Goal: Task Accomplishment & Management: Use online tool/utility

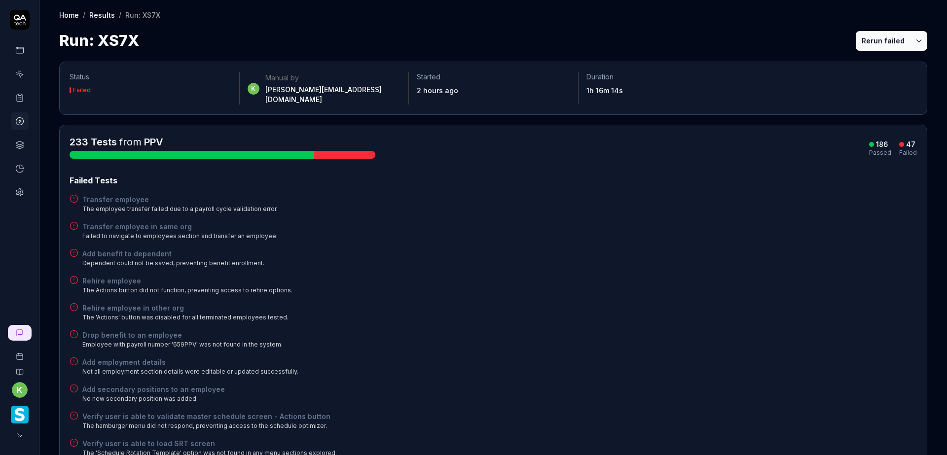
click at [869, 37] on button "Rerun failed" at bounding box center [883, 41] width 55 height 20
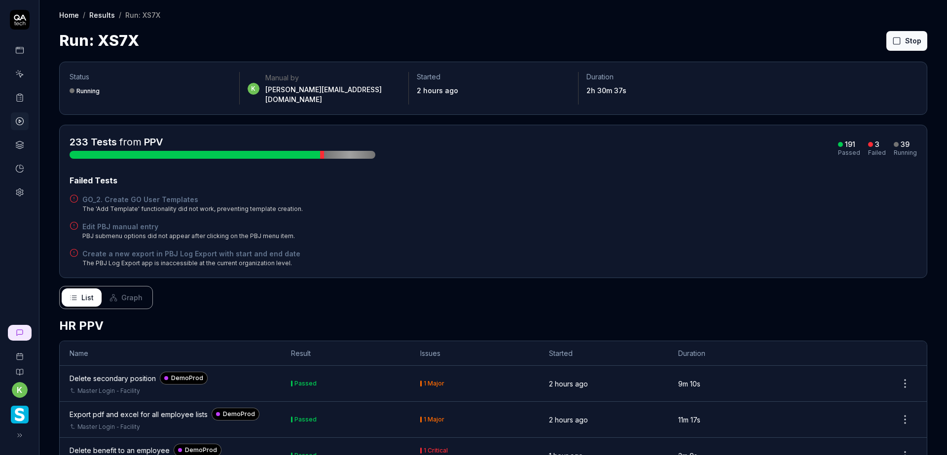
click at [594, 162] on div "233 Tests from PPV 191 Passed 3 Failed 39 Running Failed Tests GO_2. Create GO …" at bounding box center [494, 201] width 848 height 133
click at [605, 202] on div "GO_2. Create GO User Templates The 'Add Template' functionality did not work, p…" at bounding box center [494, 203] width 848 height 19
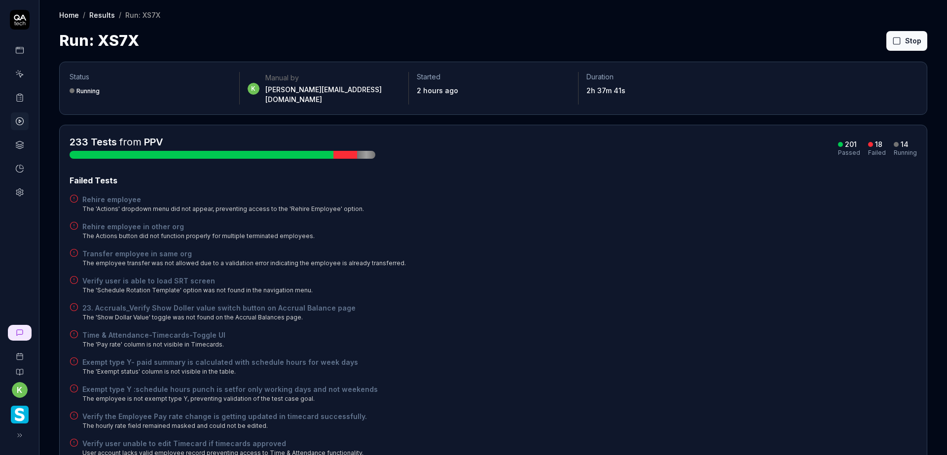
click at [811, 175] on div "Failed Tests" at bounding box center [494, 181] width 848 height 12
click at [632, 276] on div "Verify user is able to load SRT screen The 'Schedule Rotation Template' option …" at bounding box center [494, 285] width 848 height 19
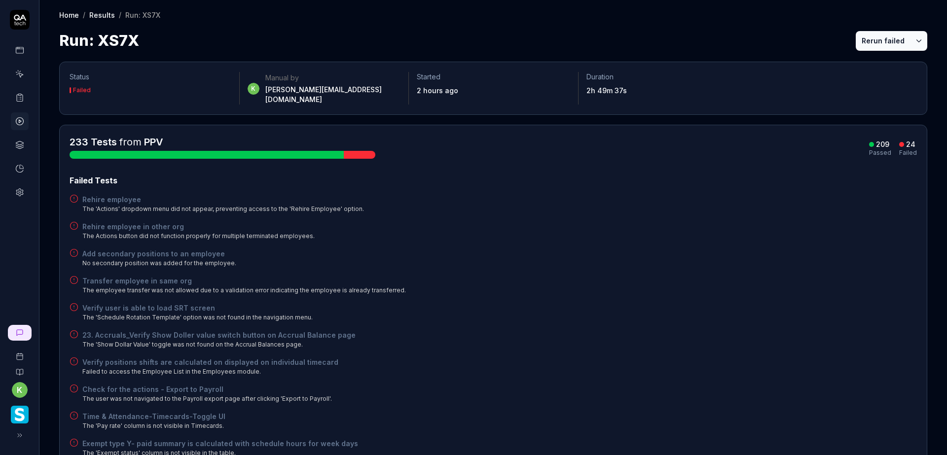
click at [882, 36] on button "Rerun failed" at bounding box center [883, 41] width 55 height 20
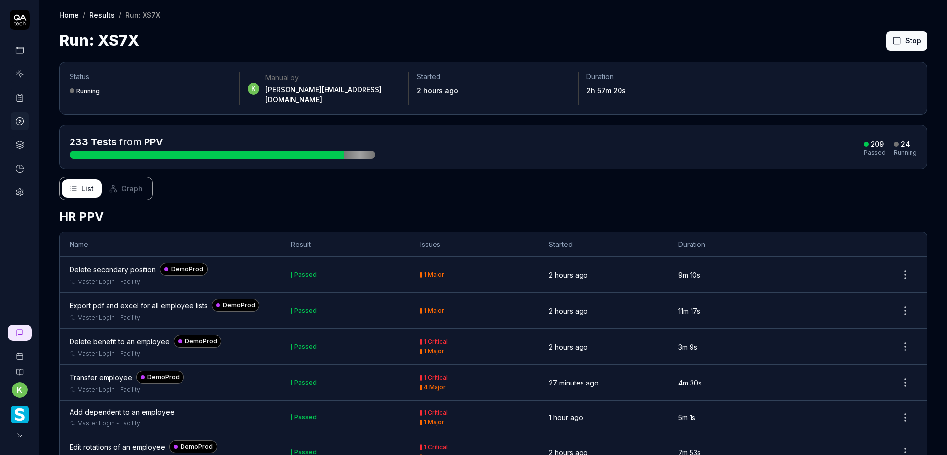
click at [789, 177] on div "List Graph" at bounding box center [493, 188] width 868 height 23
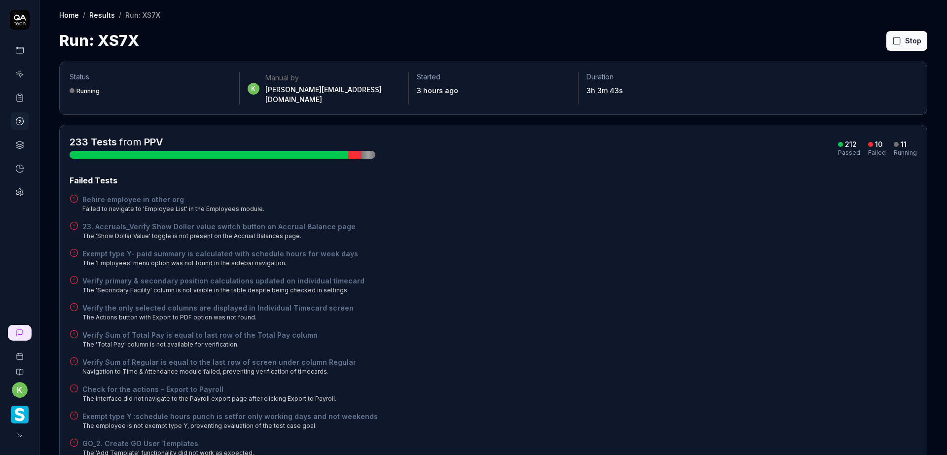
click at [545, 265] on div "Failed Tests Rehire employee in other org Failed to navigate to 'Employee List'…" at bounding box center [494, 316] width 848 height 283
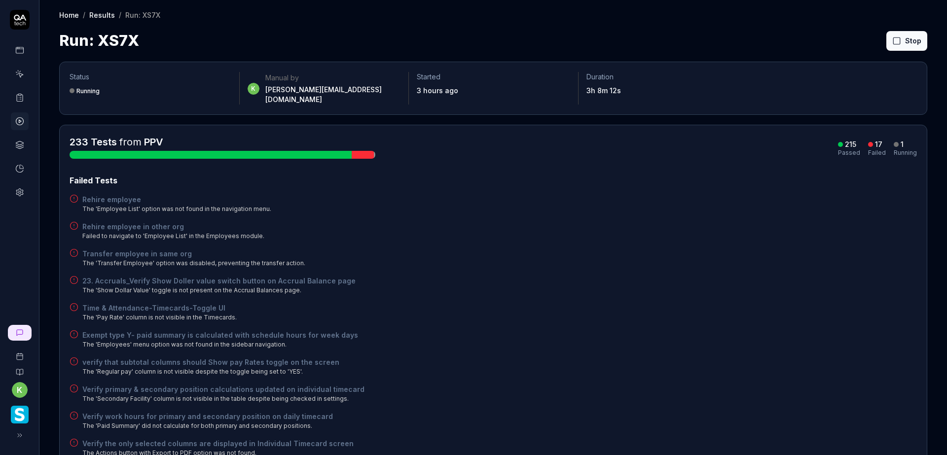
drag, startPoint x: 732, startPoint y: 250, endPoint x: 736, endPoint y: 245, distance: 6.4
click at [732, 250] on div "Transfer employee in same org The 'Transfer Employee' option was disabled, prev…" at bounding box center [494, 258] width 848 height 19
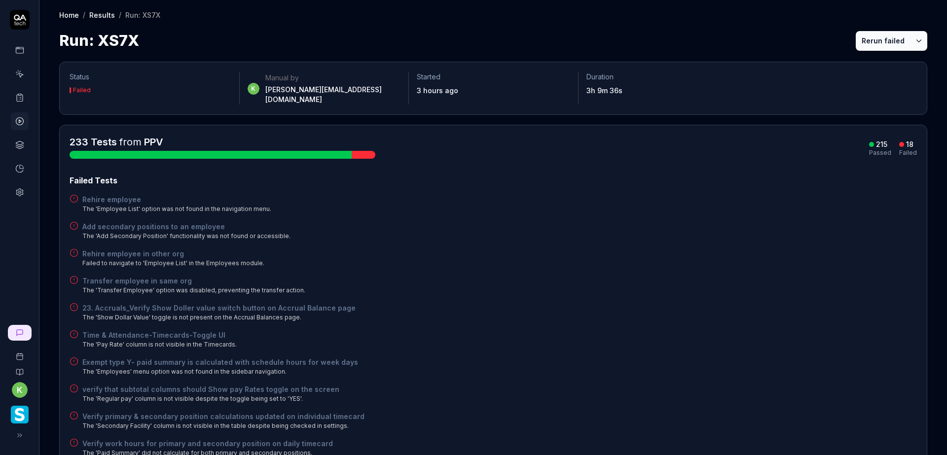
click at [773, 330] on div "Time & Attendance-Timecards-Toggle UI The 'Pay Rate' column is not visible in t…" at bounding box center [494, 339] width 848 height 19
click at [875, 32] on button "Rerun failed" at bounding box center [883, 41] width 55 height 20
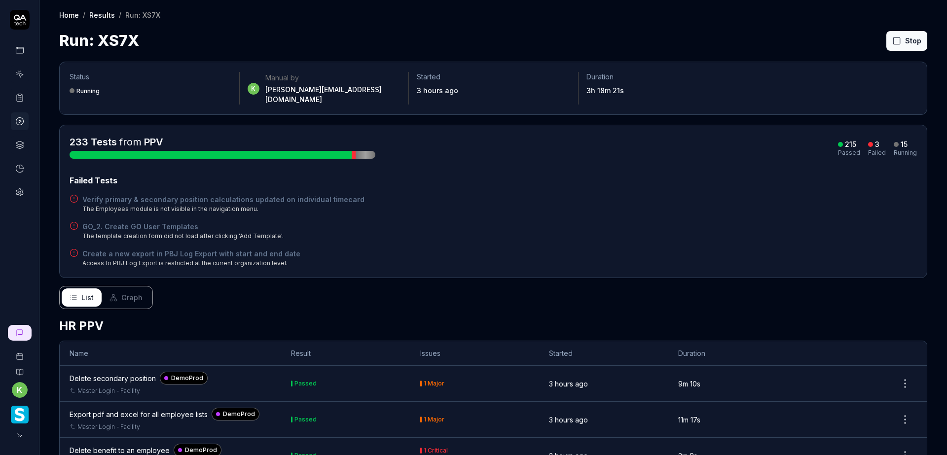
drag, startPoint x: 568, startPoint y: 223, endPoint x: 578, endPoint y: 216, distance: 11.8
click at [569, 222] on div "GO_2. Create GO User Templates The template creation form did not load after cl…" at bounding box center [494, 231] width 848 height 19
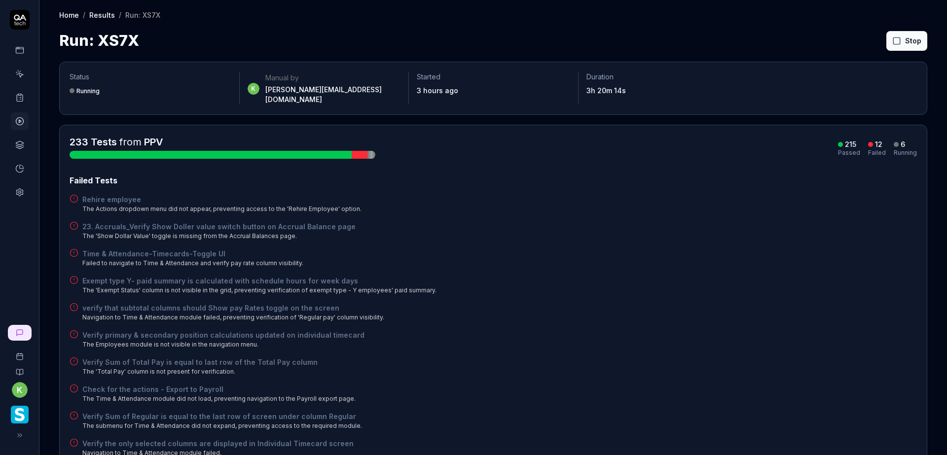
click at [808, 276] on div "Exempt type Y- paid summary is calculated with schedule hours for week days The…" at bounding box center [494, 285] width 848 height 19
click at [736, 226] on div "23. Accruals_Verify Show Doller value switch button on Accrual Balance page The…" at bounding box center [494, 231] width 848 height 19
click at [741, 222] on div "23. Accruals_Verify Show Doller value switch button on Accrual Balance page The…" at bounding box center [494, 231] width 848 height 19
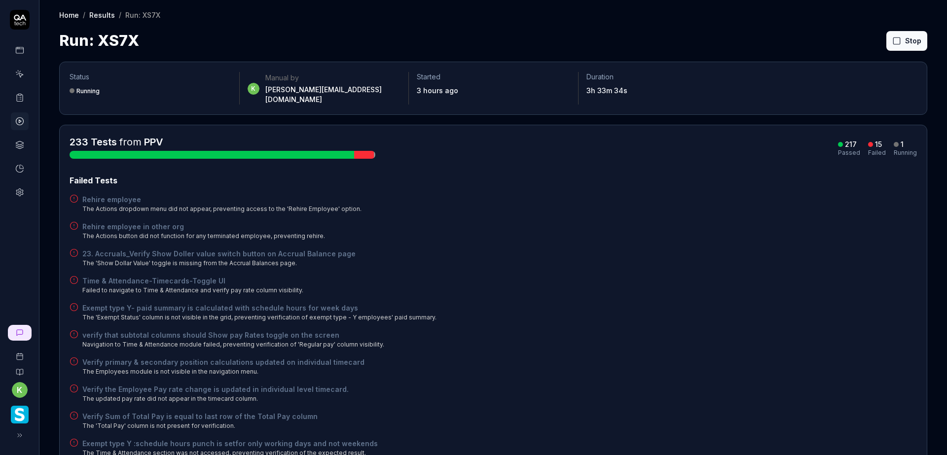
click at [694, 285] on div "Time & Attendance-Timecards-Toggle UI Failed to navigate to Time & Attendance a…" at bounding box center [494, 285] width 848 height 19
click at [781, 234] on div "Failed Tests Rehire employee The Actions dropdown menu did not appear, preventi…" at bounding box center [494, 384] width 848 height 419
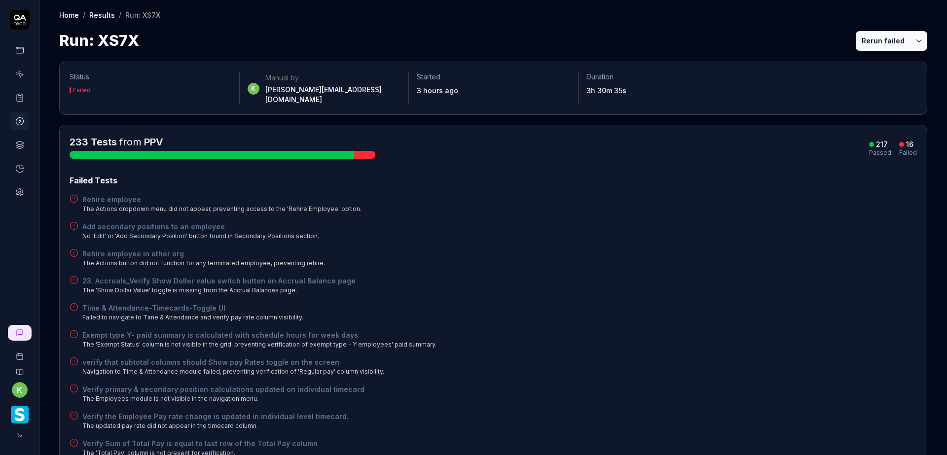
click at [863, 42] on button "Rerun failed" at bounding box center [883, 41] width 55 height 20
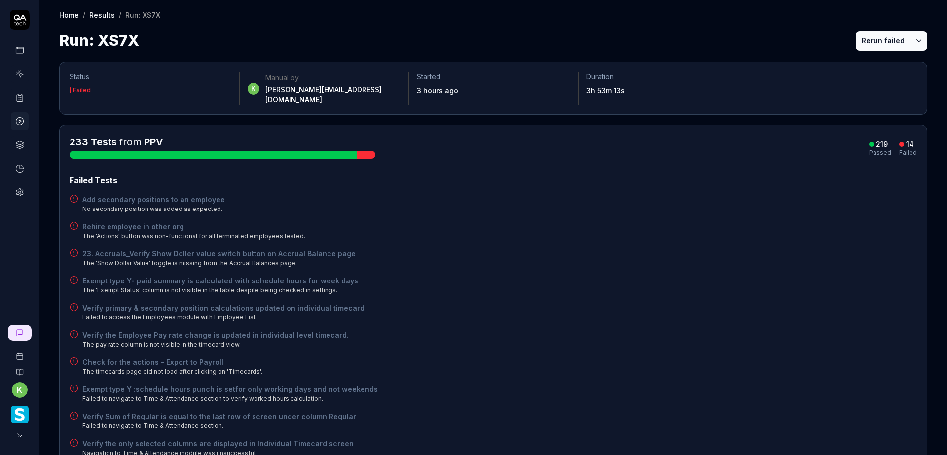
click at [885, 45] on button "Rerun failed" at bounding box center [883, 41] width 55 height 20
click at [836, 181] on div "Failed Tests Add secondary positions to an employee No option to add a secondar…" at bounding box center [494, 330] width 848 height 310
click at [867, 39] on button "Rerun failed" at bounding box center [883, 41] width 55 height 20
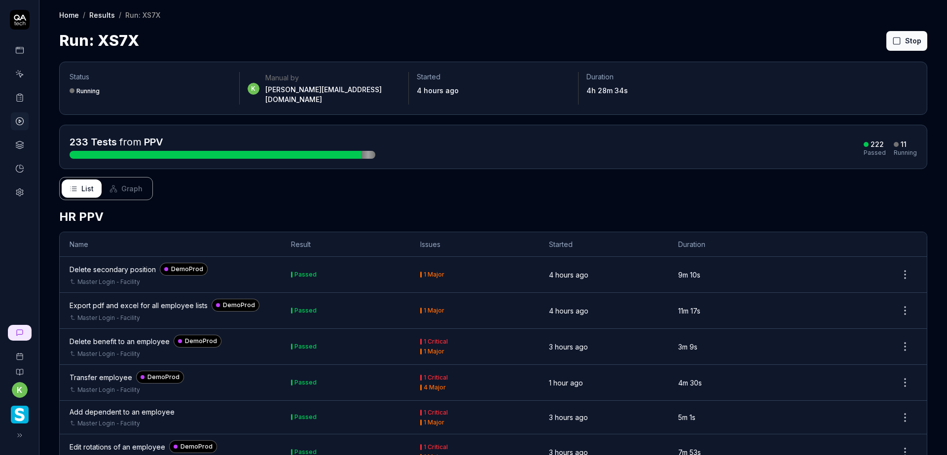
click at [713, 186] on div "List Graph" at bounding box center [493, 188] width 868 height 23
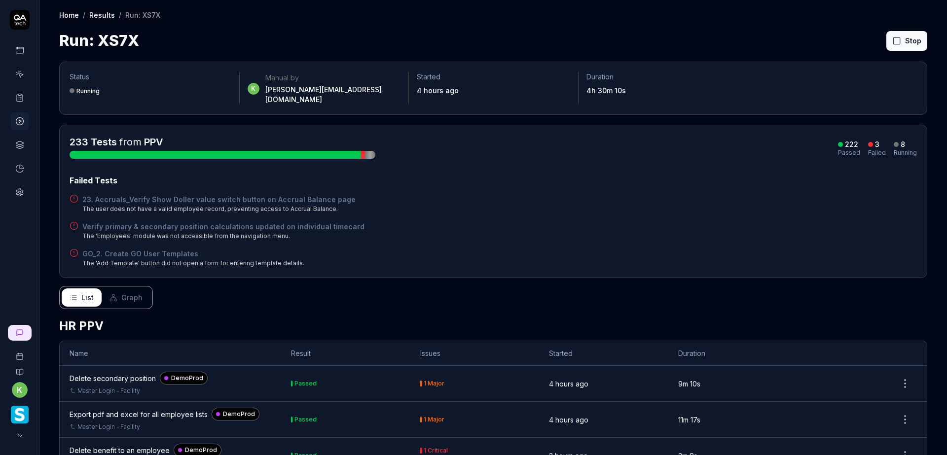
click at [864, 225] on div "Verify primary & secondary position calculations updated on individual timecard…" at bounding box center [494, 231] width 848 height 19
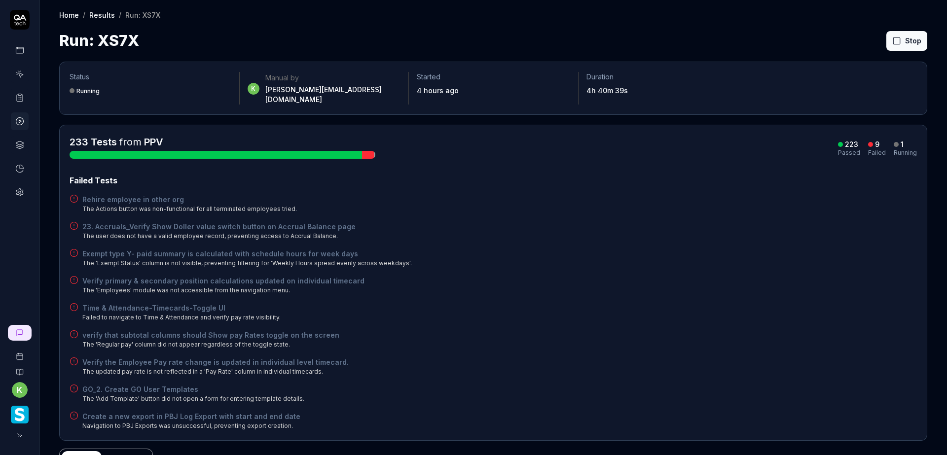
click at [684, 175] on div "Failed Tests" at bounding box center [494, 181] width 848 height 12
click at [826, 175] on div "Failed Tests" at bounding box center [494, 181] width 848 height 12
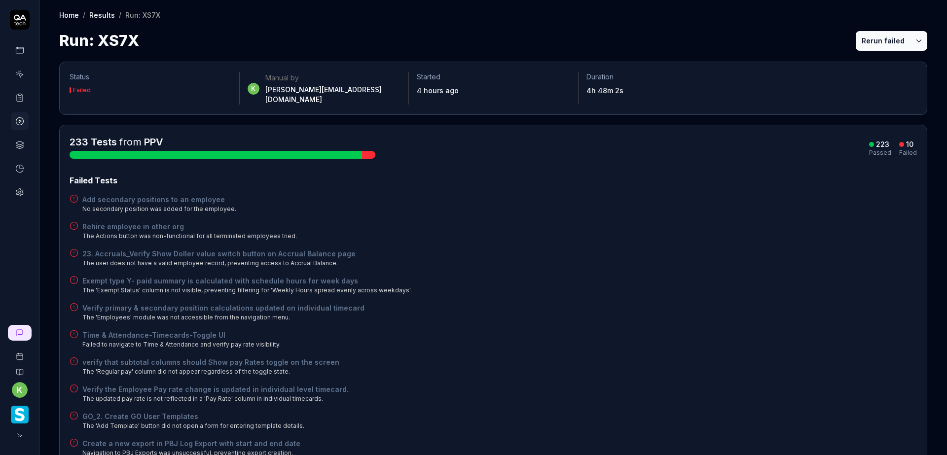
click at [865, 43] on button "Rerun failed" at bounding box center [883, 41] width 55 height 20
click at [606, 249] on div "23. Accruals_Verify Show Doller value switch button on Accrual Balance page The…" at bounding box center [494, 258] width 848 height 19
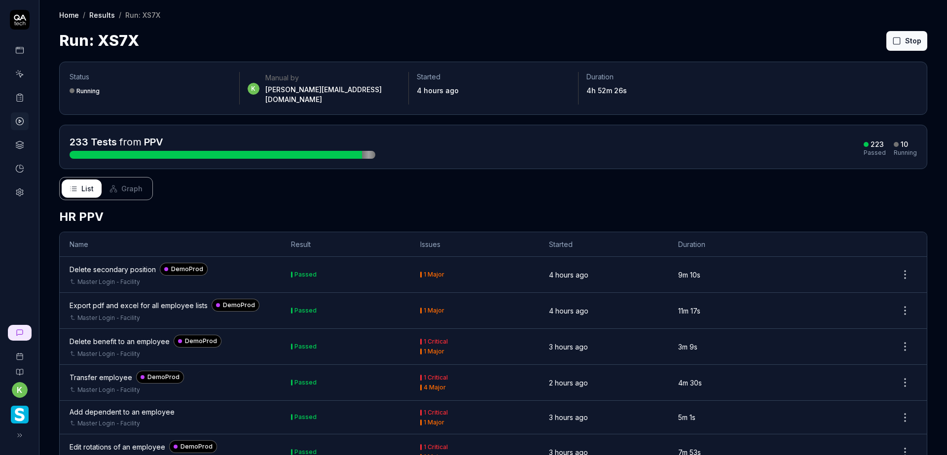
click at [769, 37] on div "Run: XS7X Stop" at bounding box center [493, 41] width 868 height 22
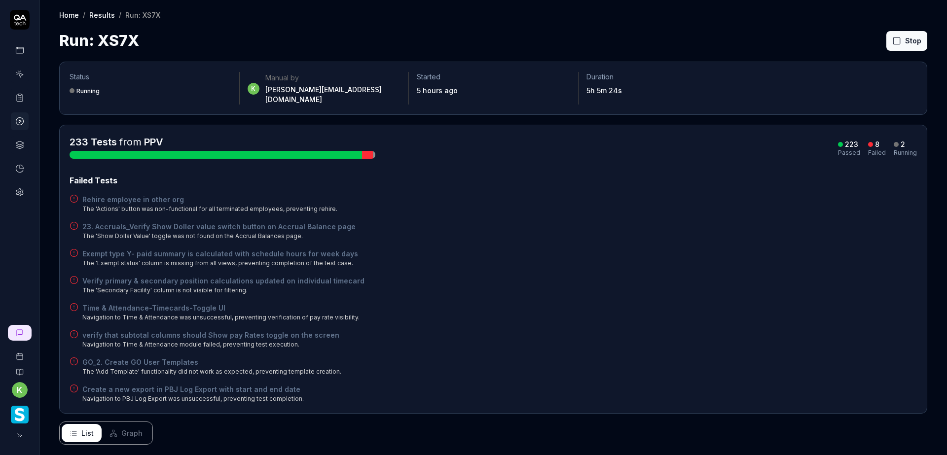
click at [783, 253] on div "Exempt type Y- paid summary is calculated with schedule hours for week days The…" at bounding box center [494, 258] width 848 height 19
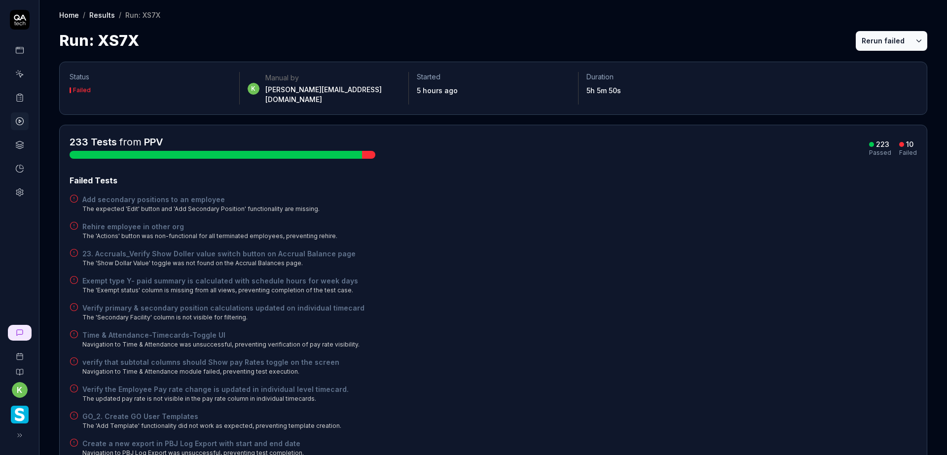
click at [593, 235] on div "Failed Tests Add secondary positions to an employee The expected 'Edit' button …" at bounding box center [494, 316] width 848 height 283
click at [614, 239] on div "Failed Tests Add secondary positions to an employee The expected 'Edit' button …" at bounding box center [494, 316] width 848 height 283
